Goal: Task Accomplishment & Management: Manage account settings

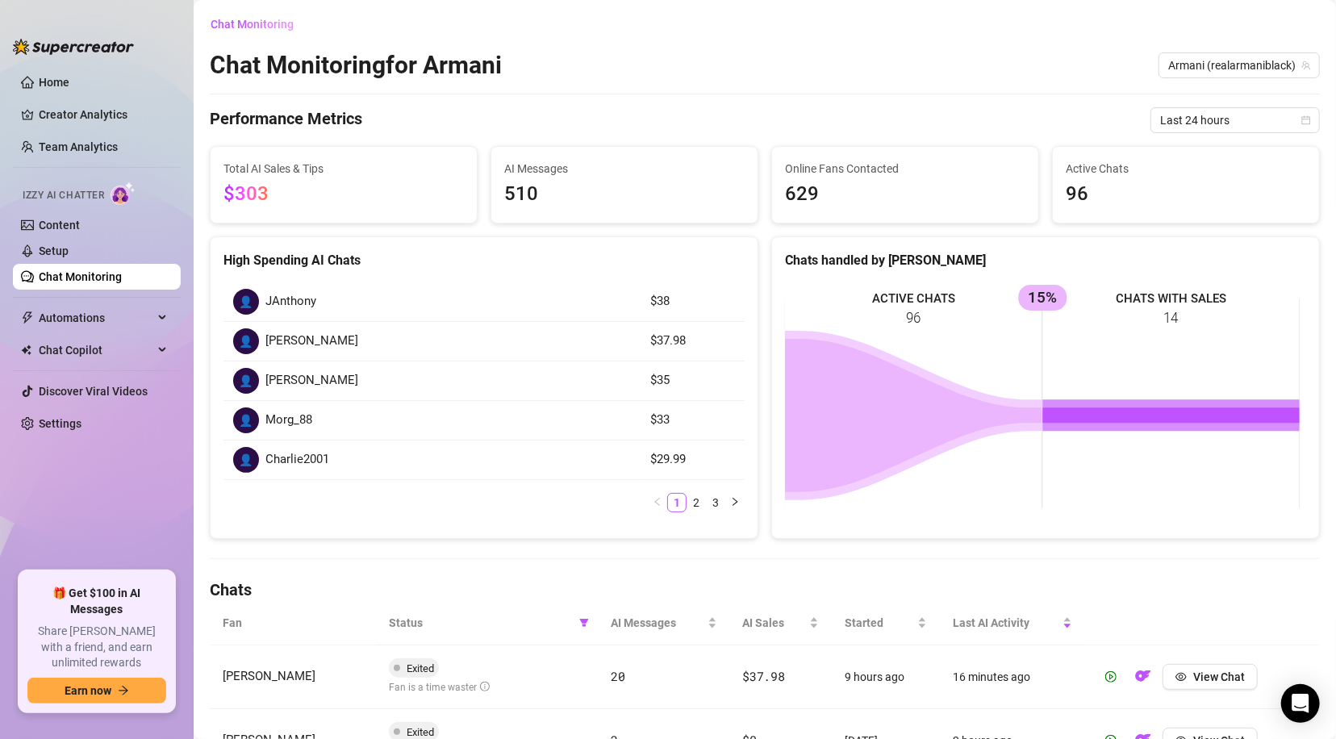
scroll to position [166, 0]
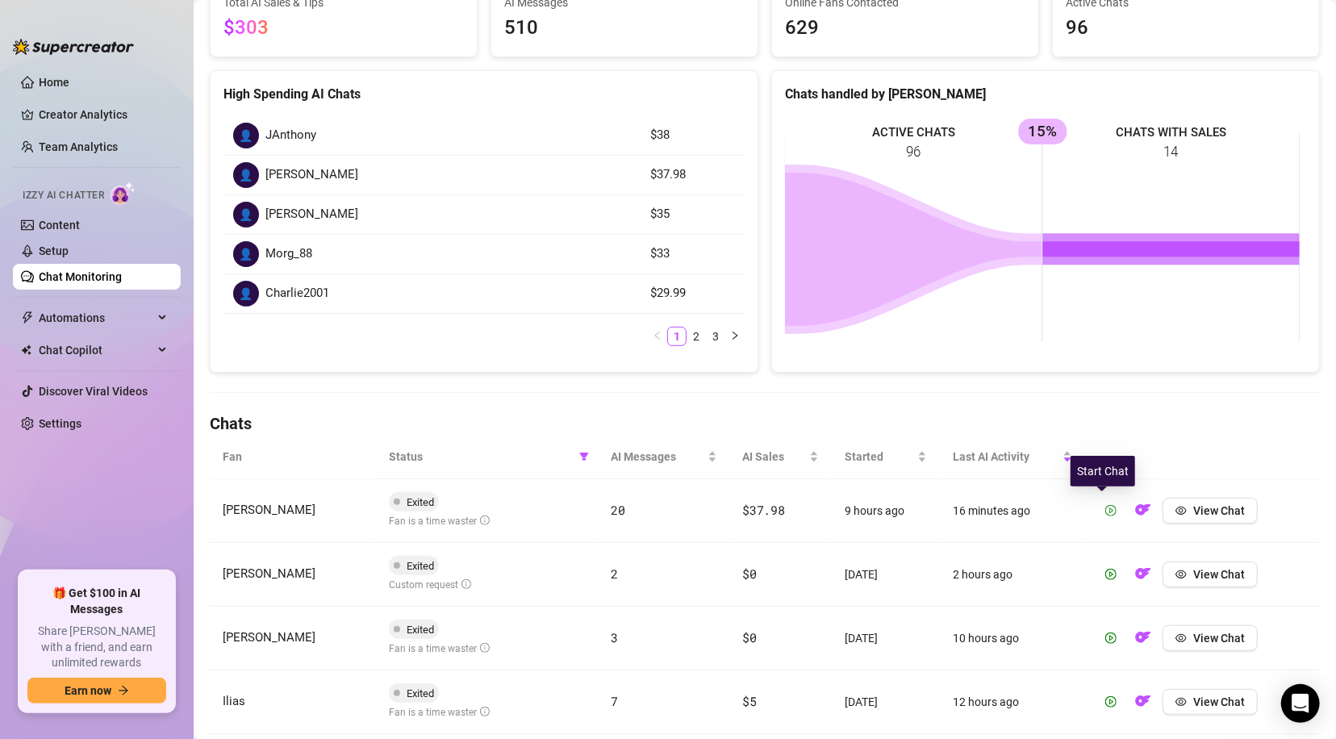
click at [1105, 505] on icon "play-circle" at bounding box center [1110, 510] width 11 height 11
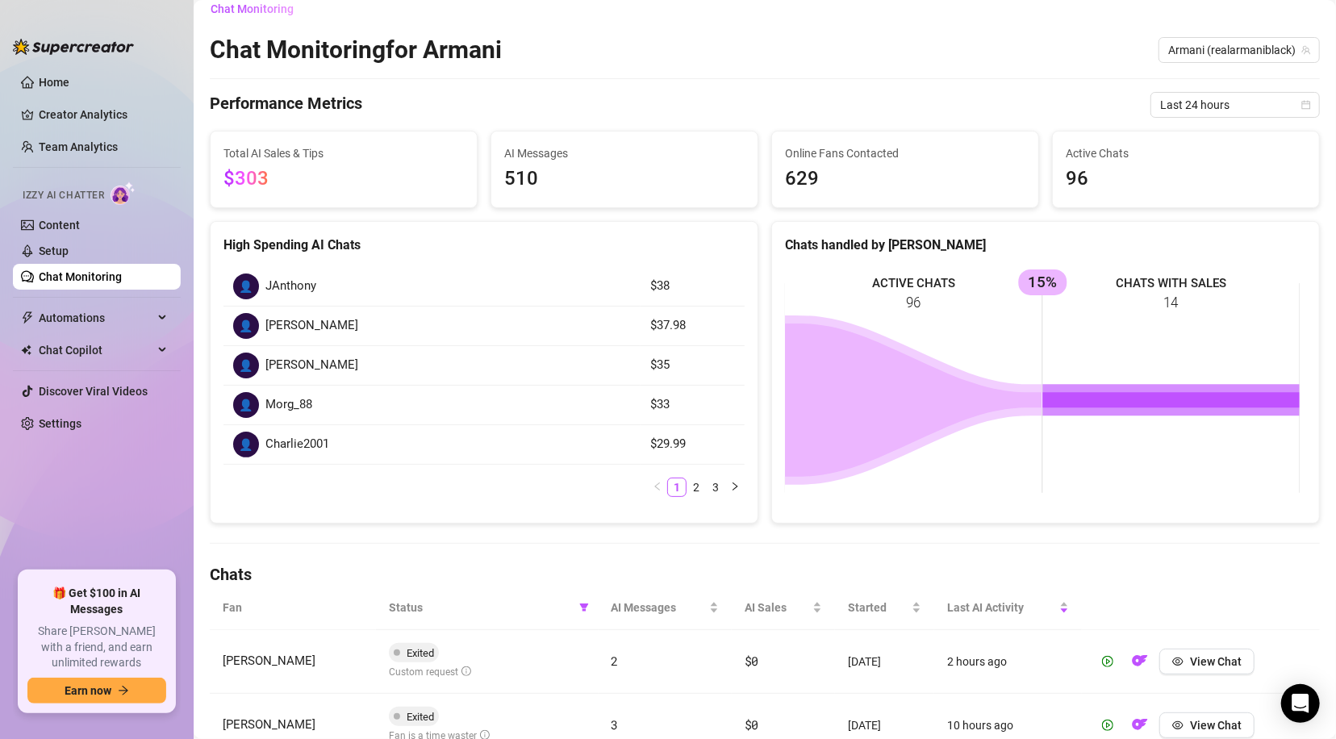
scroll to position [0, 0]
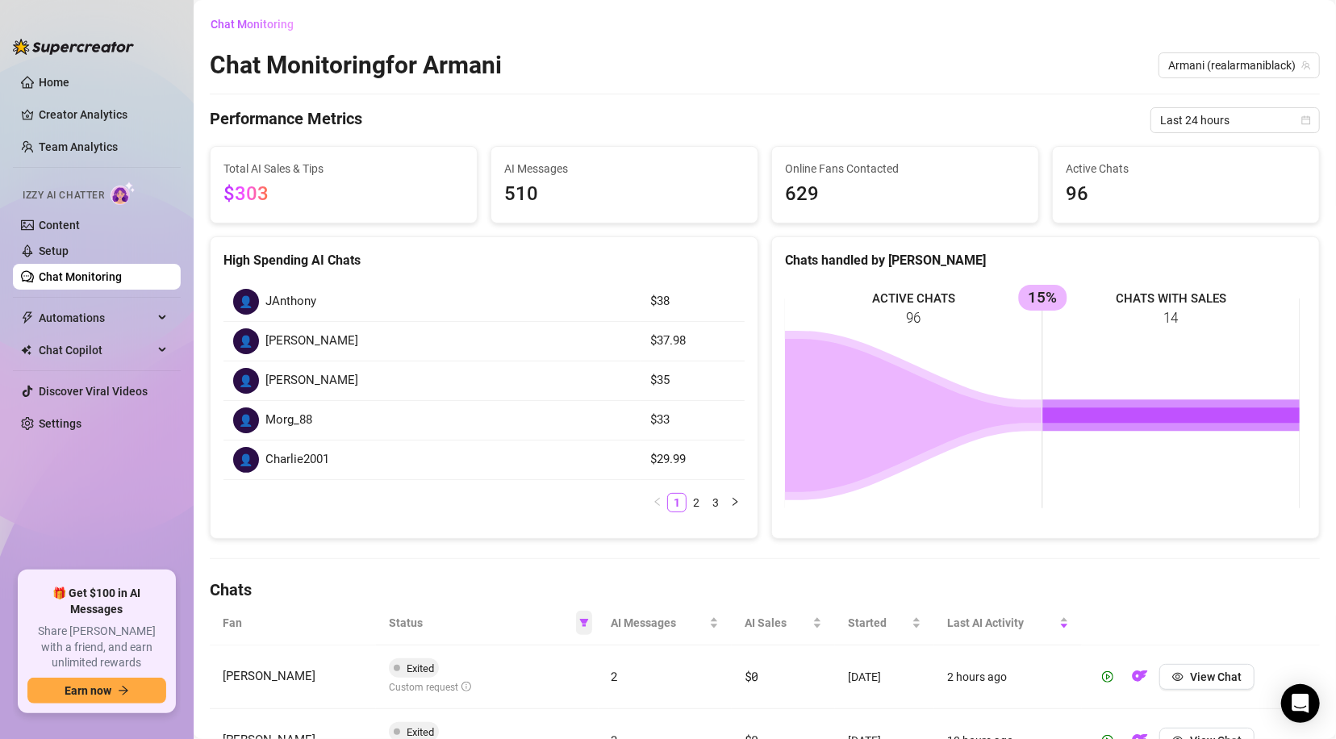
click at [579, 624] on icon "filter" at bounding box center [583, 623] width 9 height 8
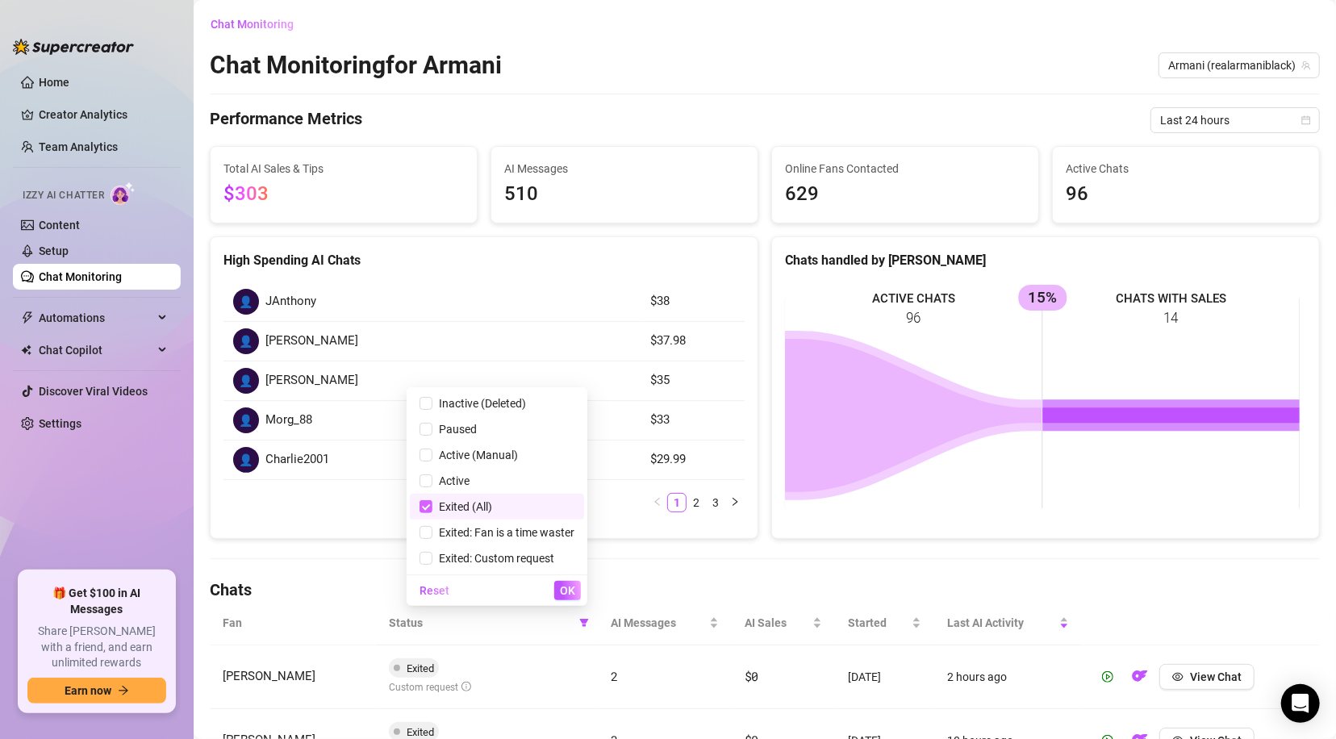
click at [424, 509] on input "checkbox" at bounding box center [425, 506] width 13 height 13
checkbox input "false"
click at [566, 588] on span "OK" at bounding box center [567, 590] width 15 height 13
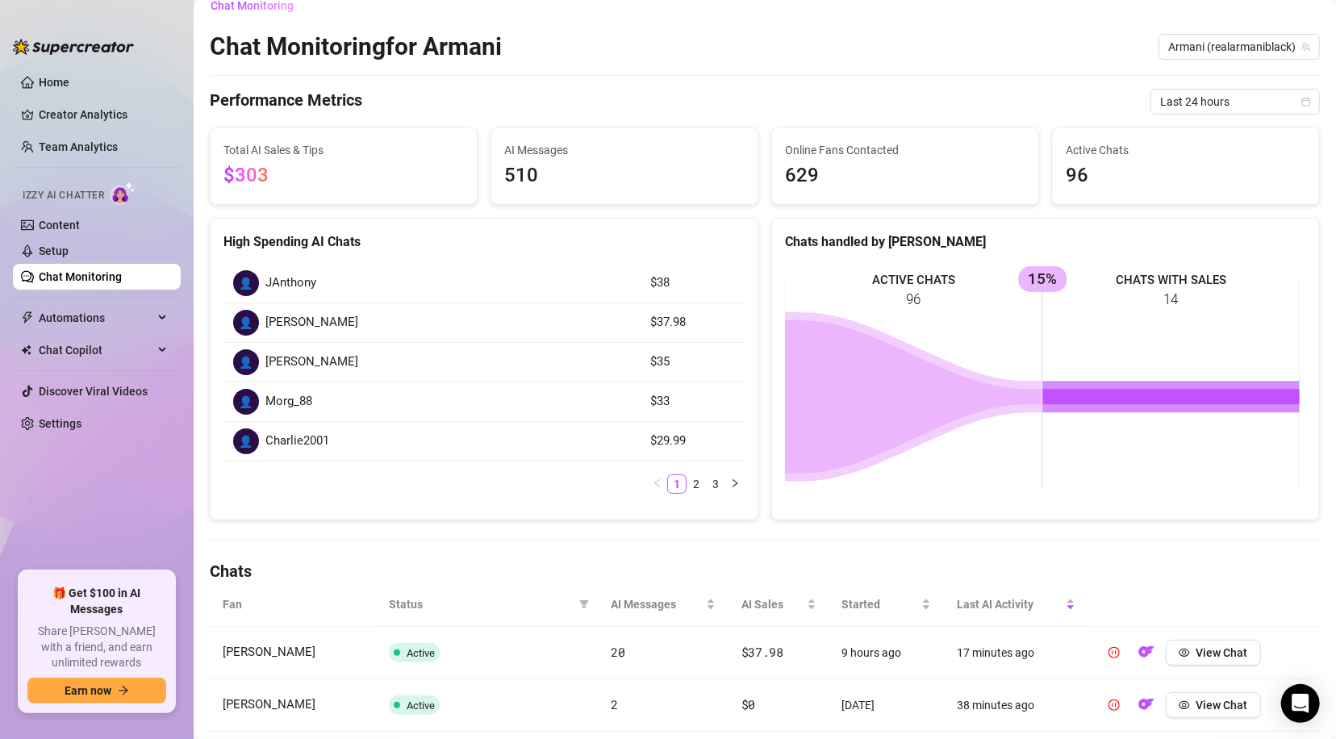
scroll to position [13, 0]
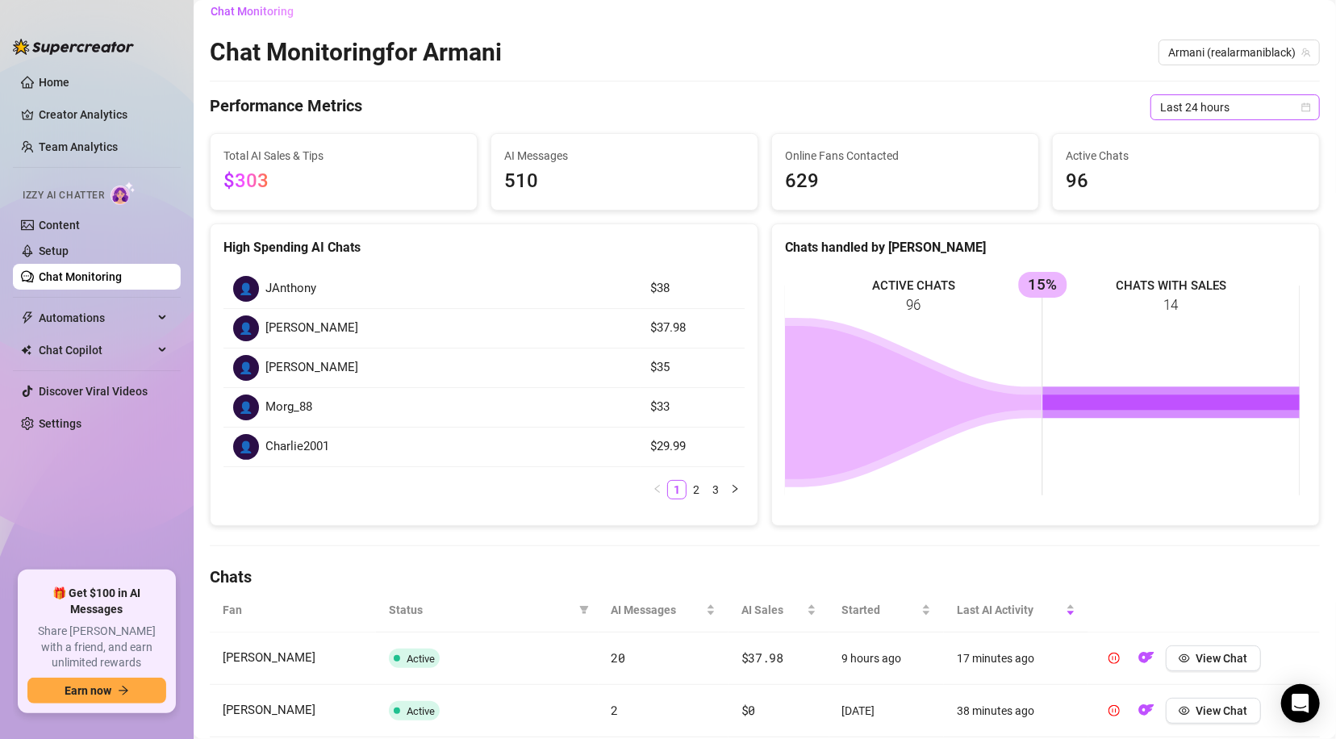
click at [1212, 102] on span "Last 24 hours" at bounding box center [1235, 107] width 150 height 24
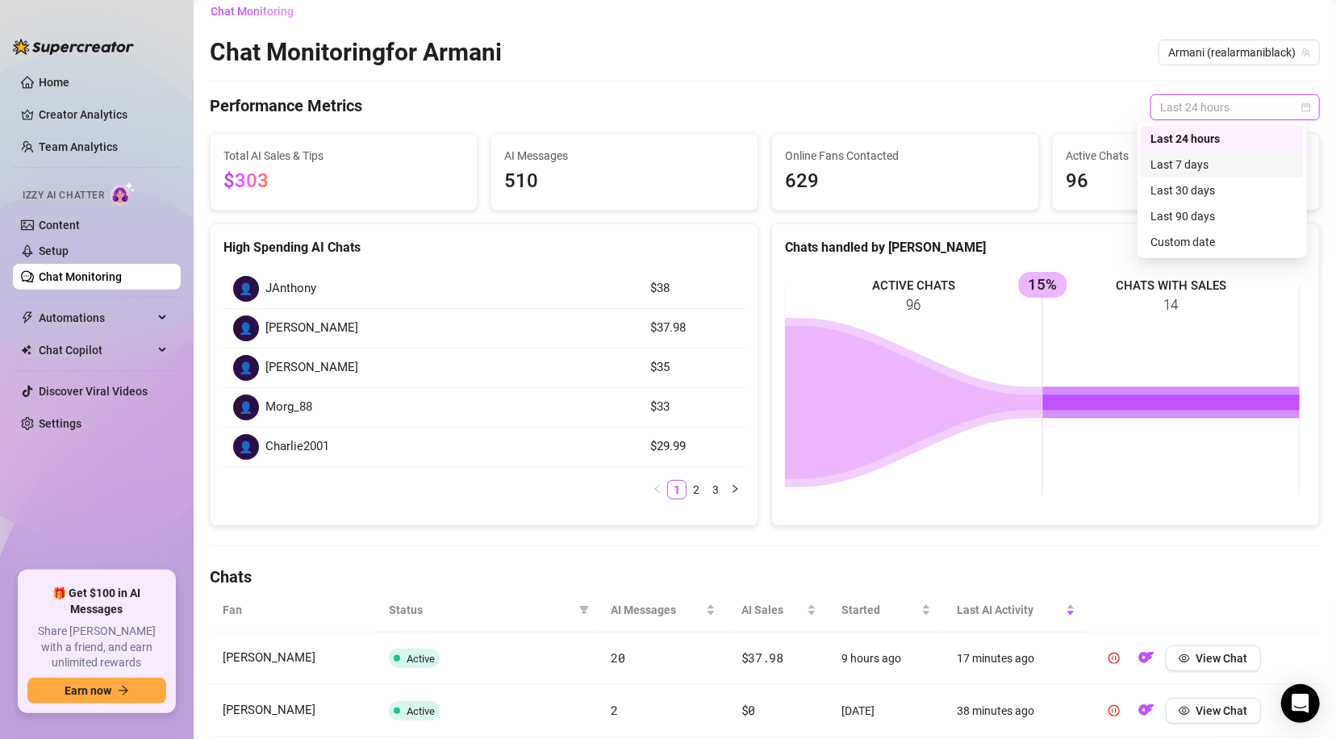
click at [1205, 157] on div "Last 7 days" at bounding box center [1222, 165] width 144 height 18
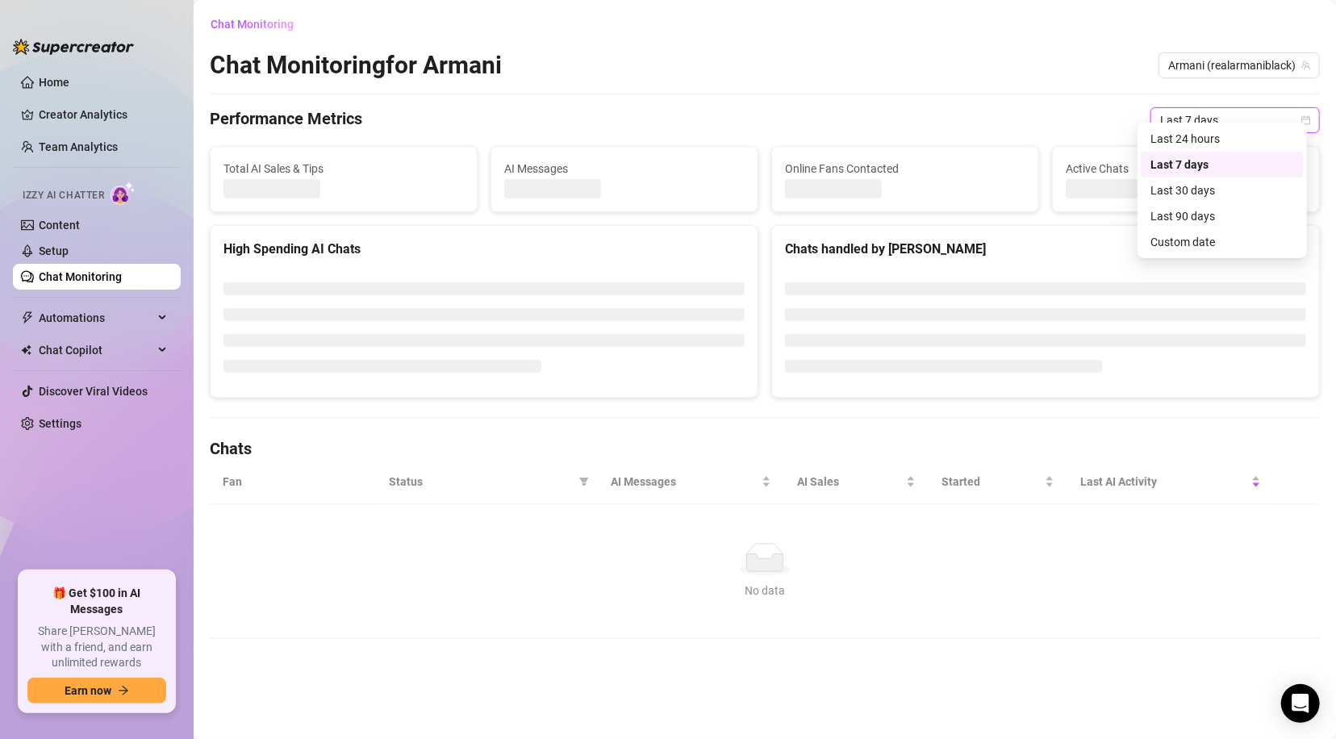
scroll to position [0, 0]
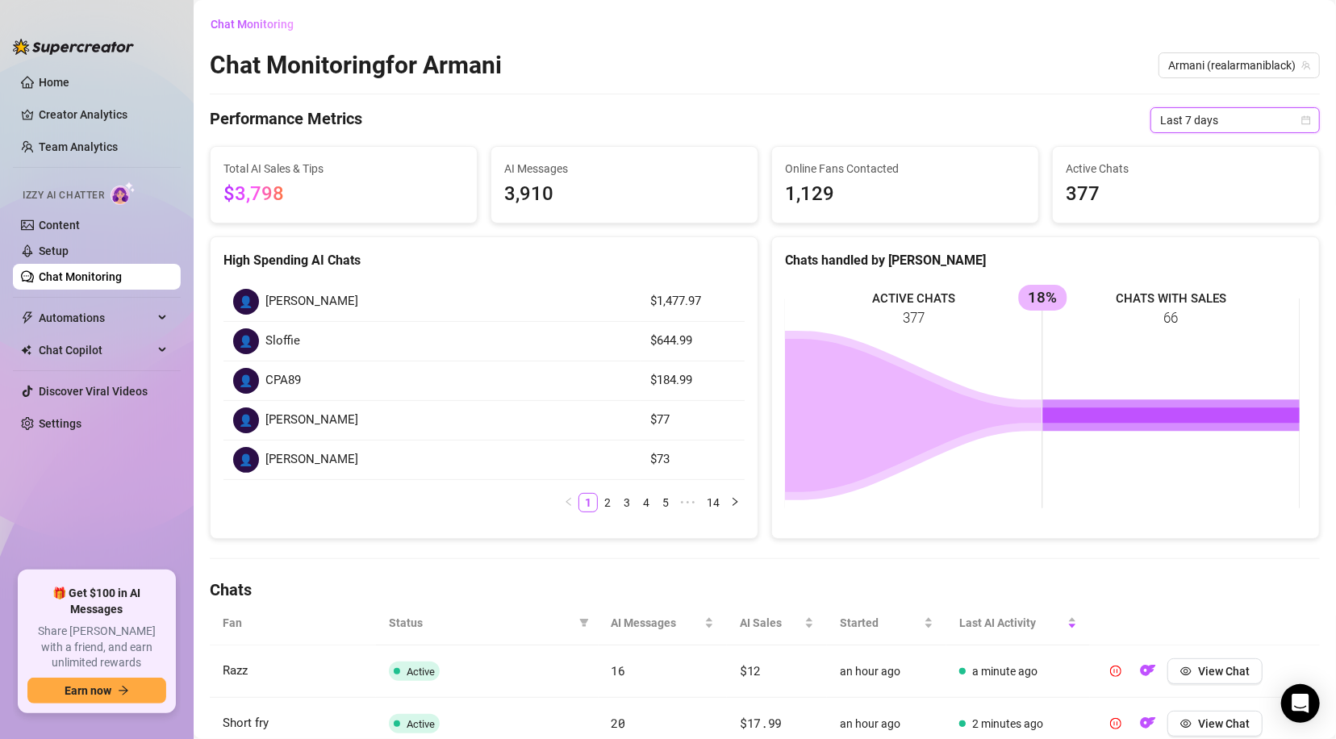
click at [1212, 123] on span "Last 7 days" at bounding box center [1235, 120] width 150 height 24
click at [1216, 151] on div "Last 24 hours" at bounding box center [1222, 153] width 144 height 18
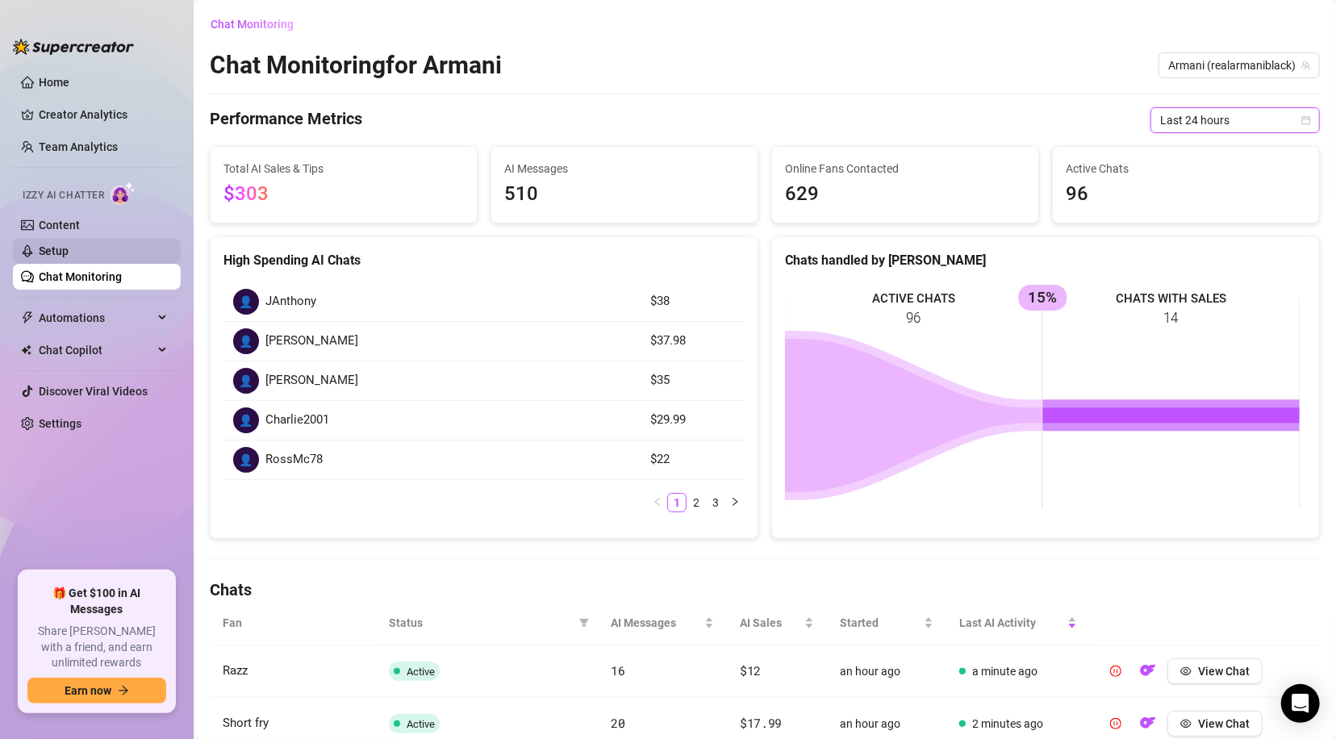
click at [44, 249] on link "Setup" at bounding box center [54, 250] width 30 height 13
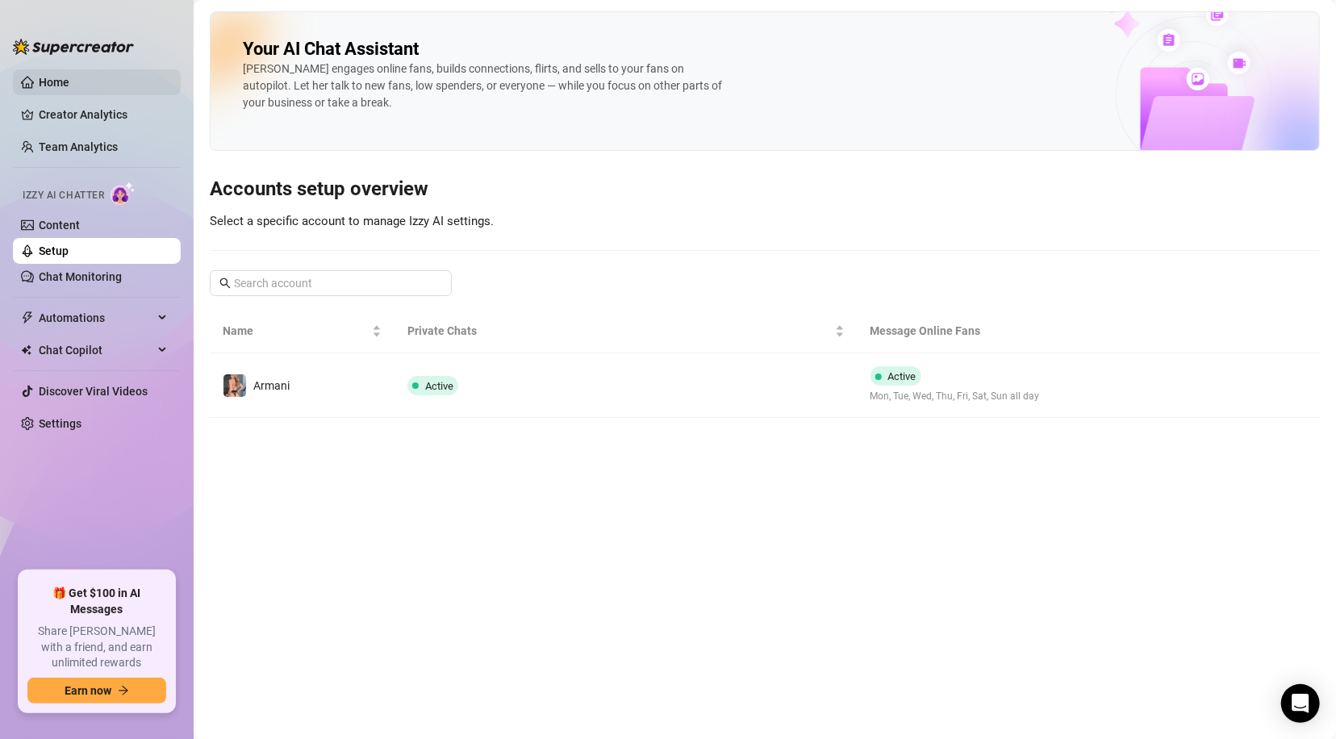
click at [62, 77] on link "Home" at bounding box center [54, 82] width 31 height 13
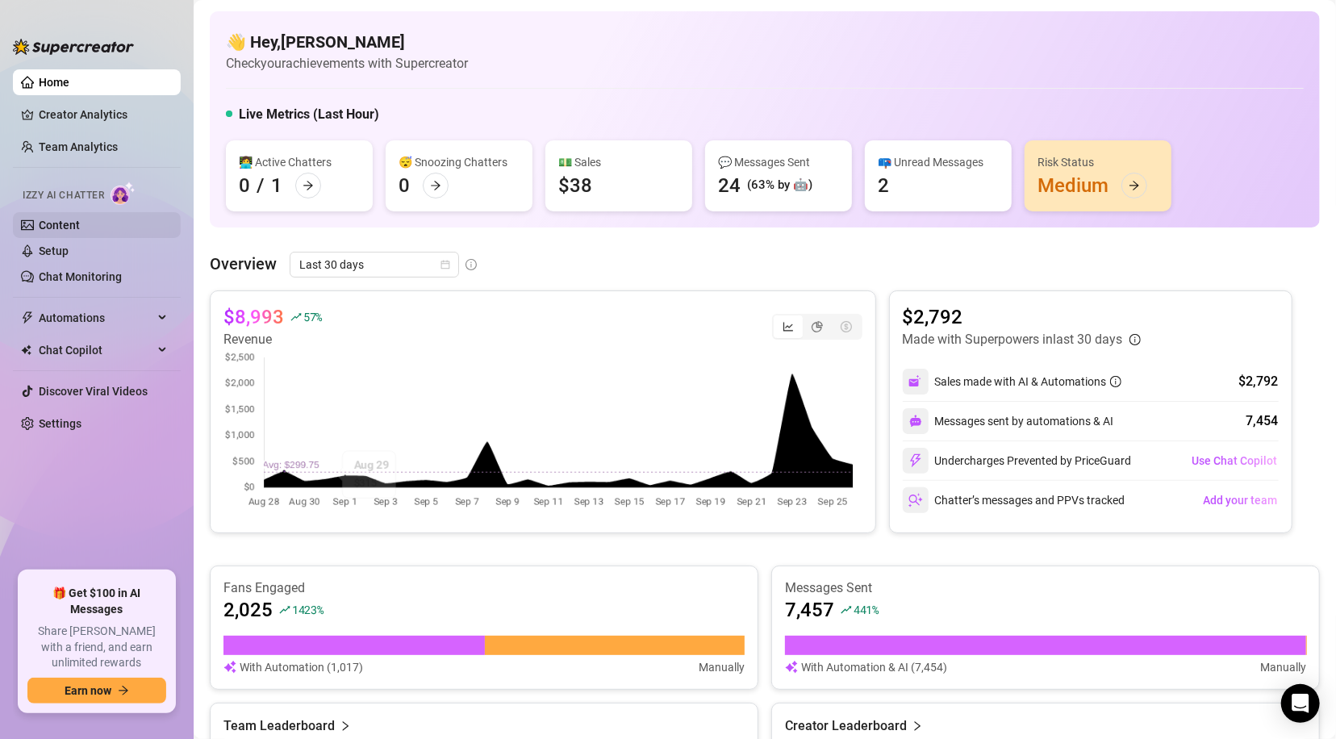
click at [61, 221] on link "Content" at bounding box center [59, 225] width 41 height 13
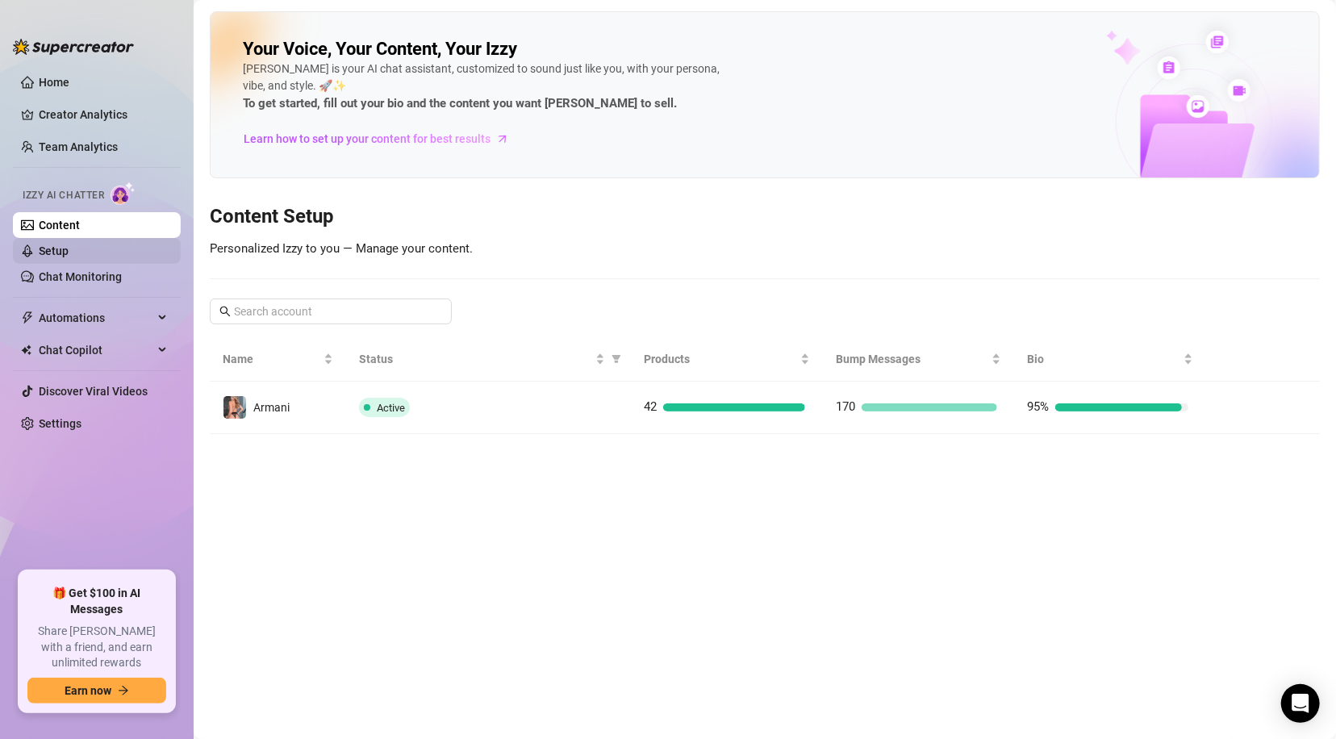
click at [58, 244] on link "Setup" at bounding box center [54, 250] width 30 height 13
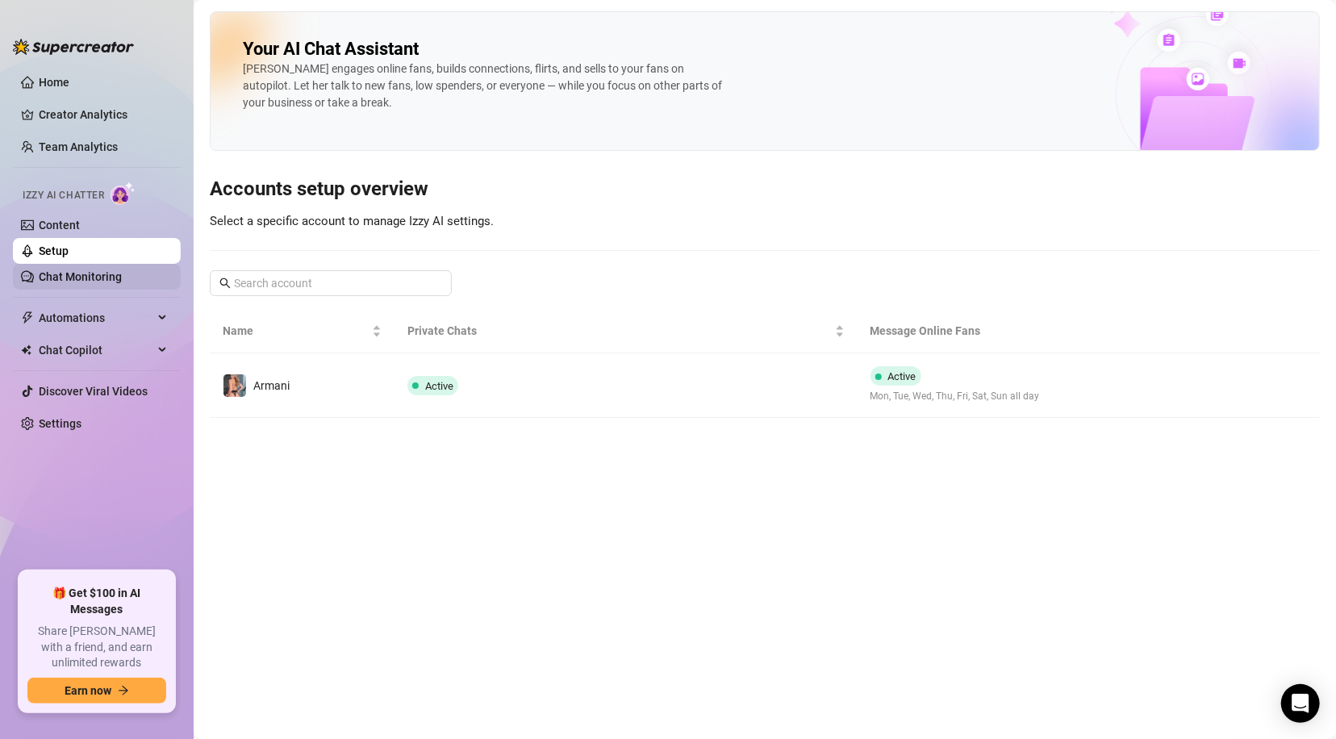
click at [65, 270] on link "Chat Monitoring" at bounding box center [80, 276] width 83 height 13
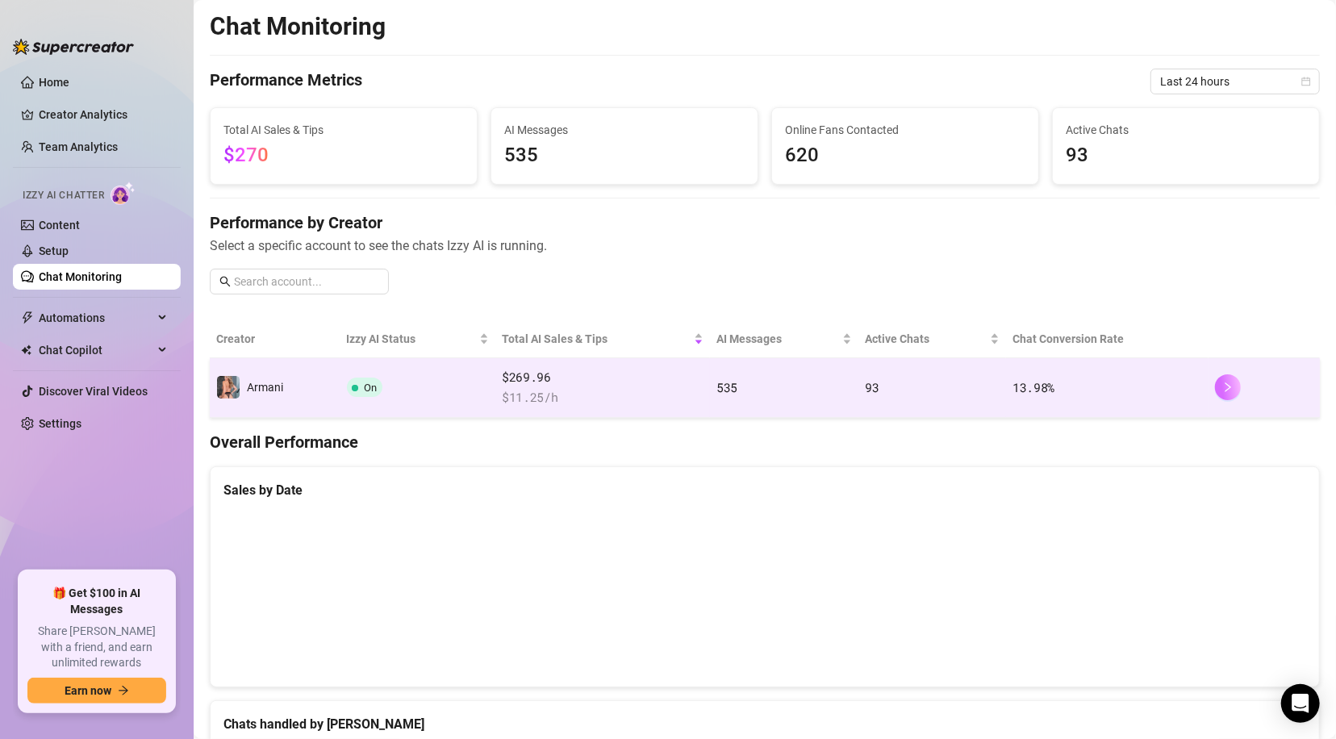
click at [1222, 389] on icon "right" at bounding box center [1227, 387] width 11 height 11
